Goal: Task Accomplishment & Management: Complete application form

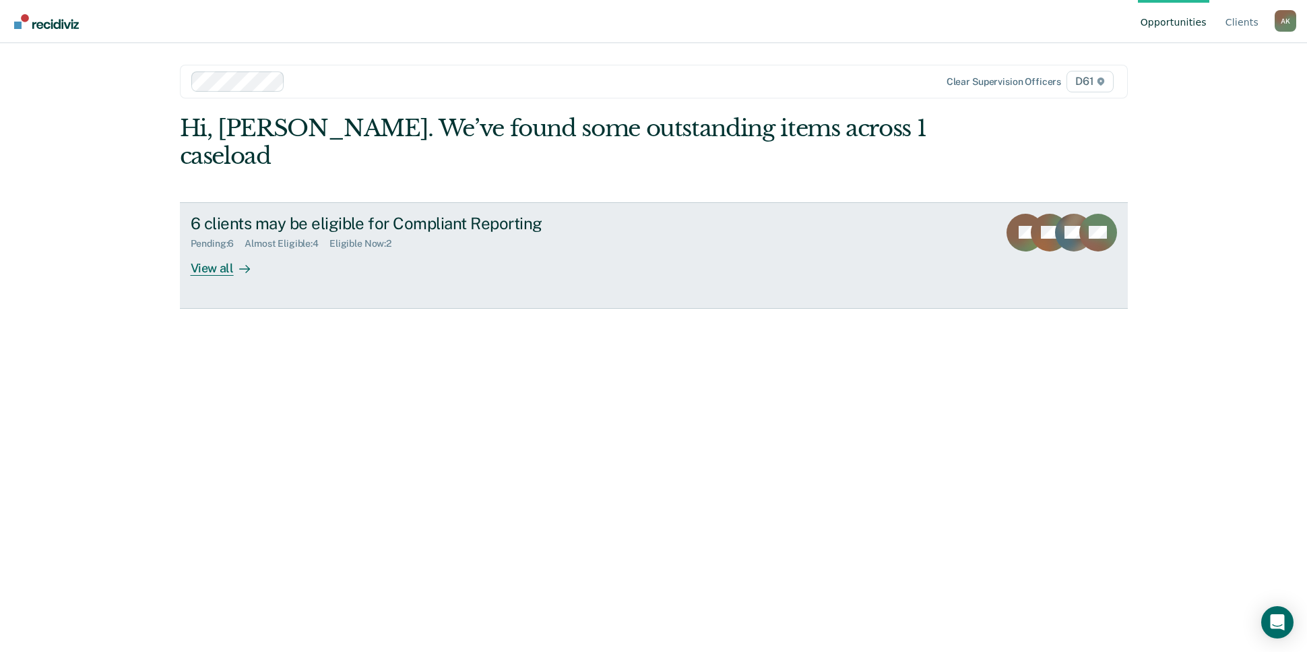
drag, startPoint x: 0, startPoint y: 0, endPoint x: 675, endPoint y: 206, distance: 705.9
click at [675, 214] on div "6 clients may be eligible for Compliant Reporting Pending : 6 Almost Eligible :…" at bounding box center [443, 245] width 505 height 62
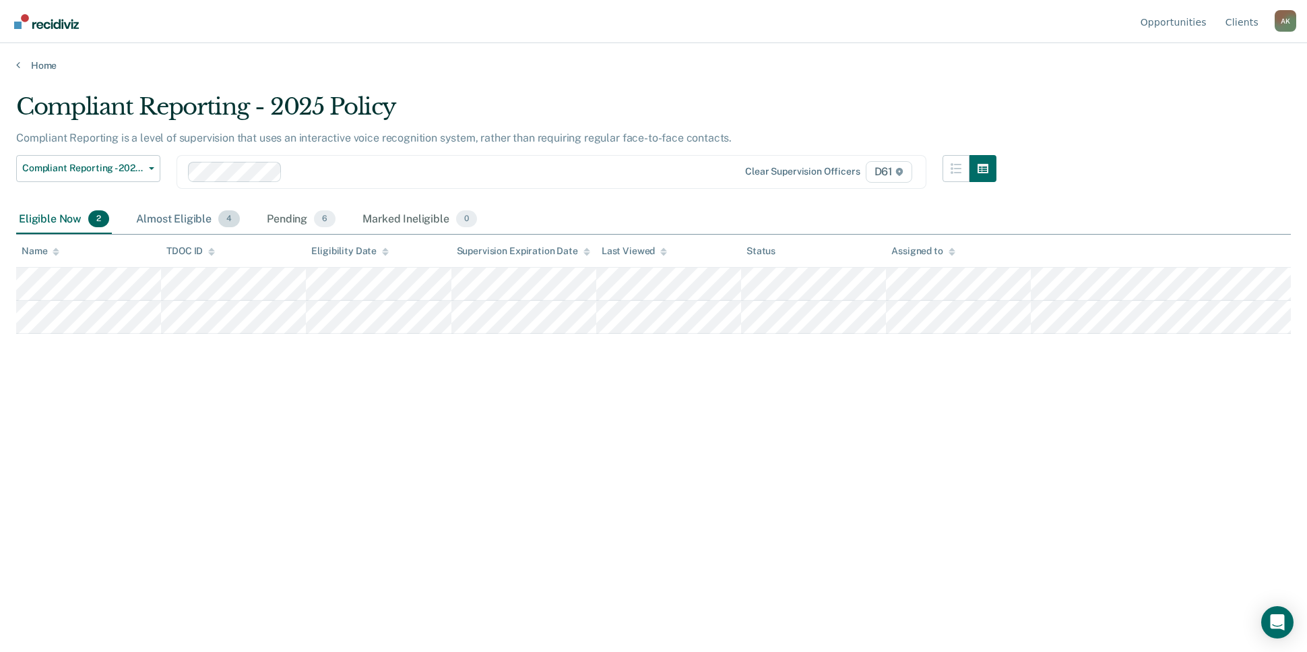
click at [175, 216] on div "Almost Eligible 4" at bounding box center [187, 220] width 109 height 30
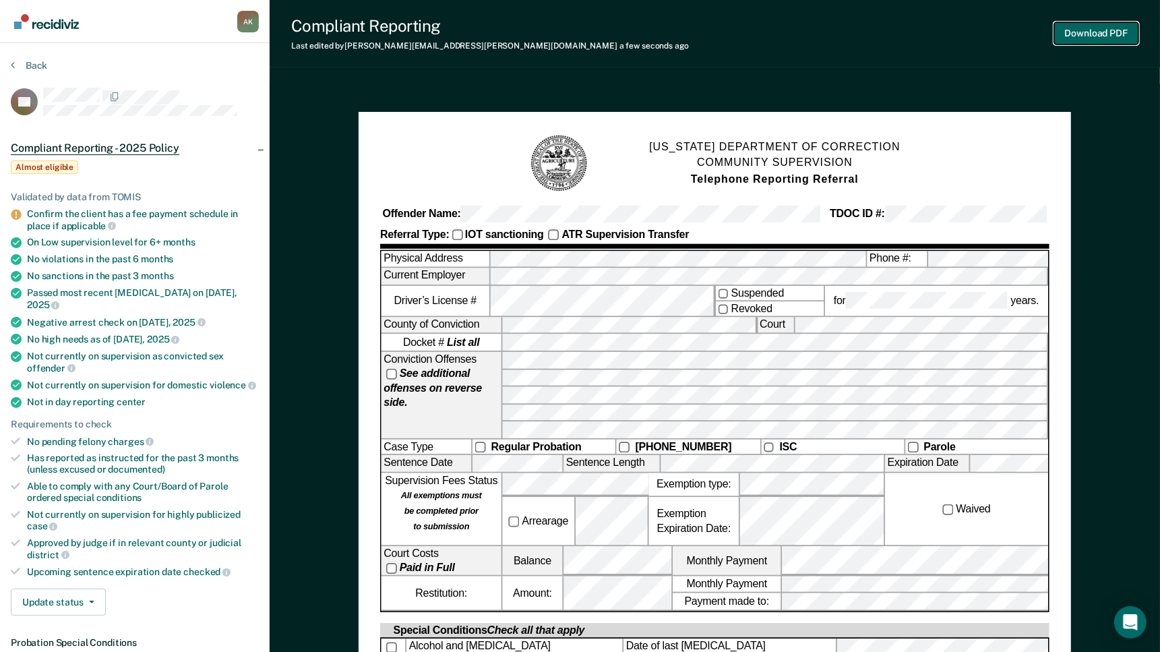
click at [1105, 28] on button "Download PDF" at bounding box center [1096, 33] width 84 height 22
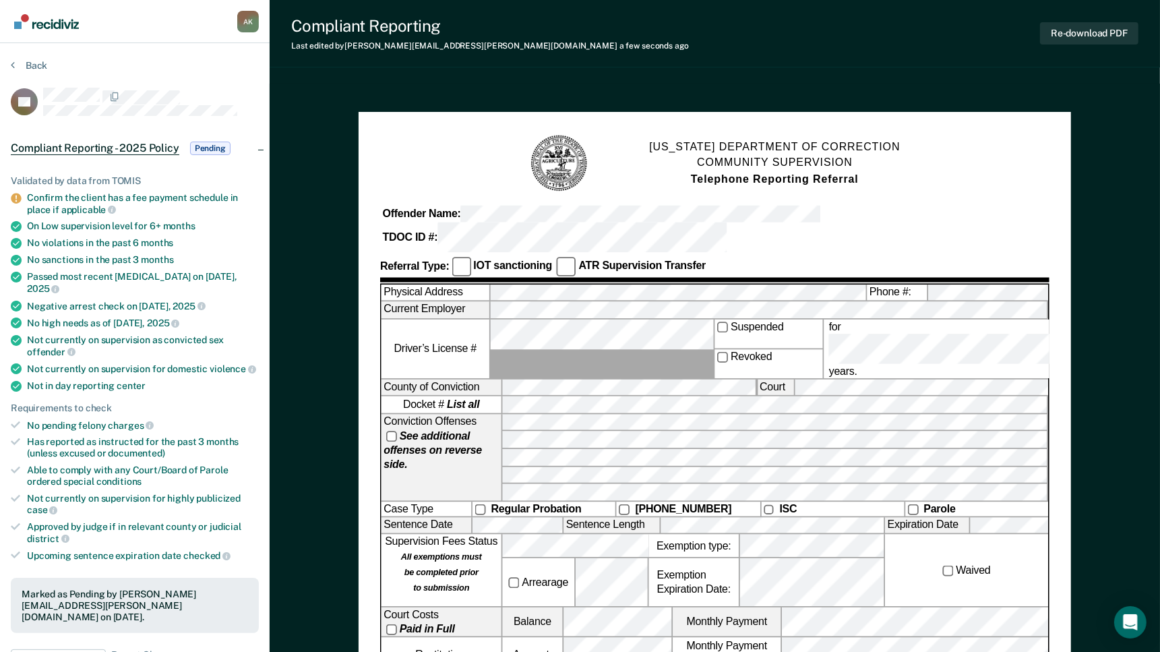
click at [768, 34] on div "Compliant Reporting Last edited by [PERSON_NAME][EMAIL_ADDRESS][PERSON_NAME][DO…" at bounding box center [714, 33] width 890 height 67
